Goal: Task Accomplishment & Management: Manage account settings

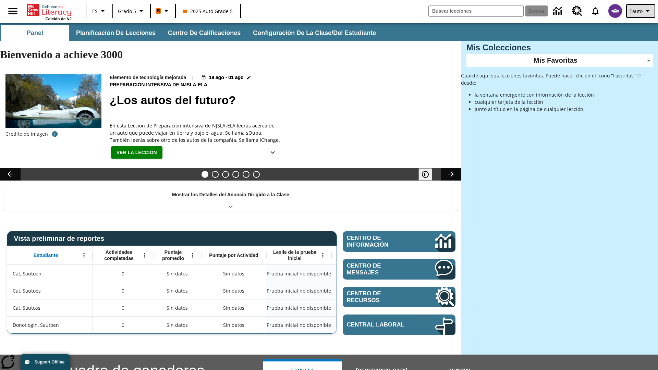
click at [641, 11] on span "Tauto" at bounding box center [636, 11] width 13 height 7
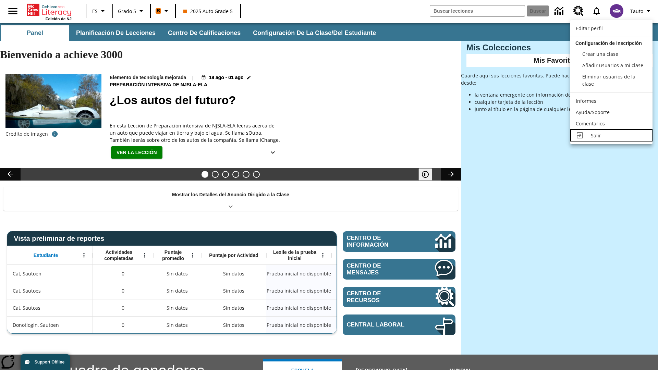
click at [611, 135] on div "Salir" at bounding box center [619, 135] width 56 height 7
